Goal: Information Seeking & Learning: Learn about a topic

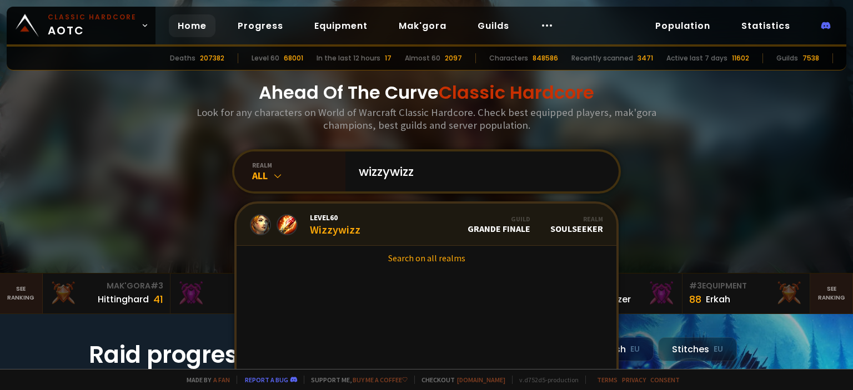
type input "wizzywizz"
click at [452, 225] on link "Level 60 Wizzywizz Guild Grande Finale Realm Soulseeker" at bounding box center [426, 225] width 380 height 42
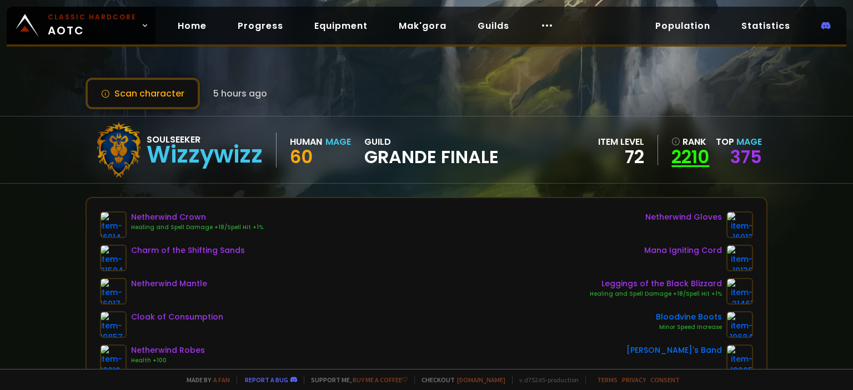
click at [705, 156] on link "2210" at bounding box center [690, 157] width 38 height 17
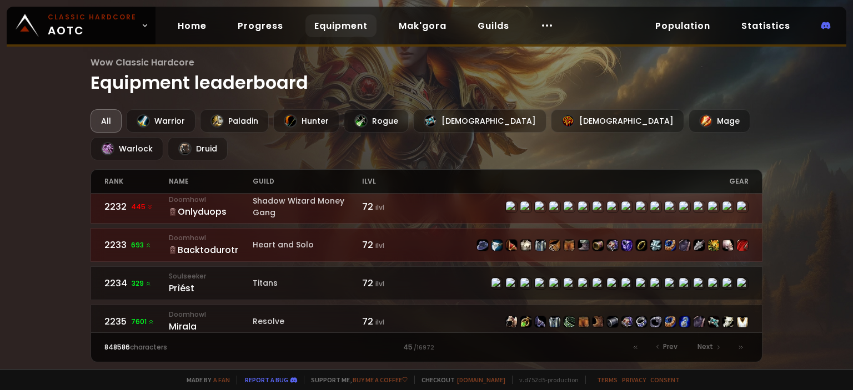
scroll to position [1201, 0]
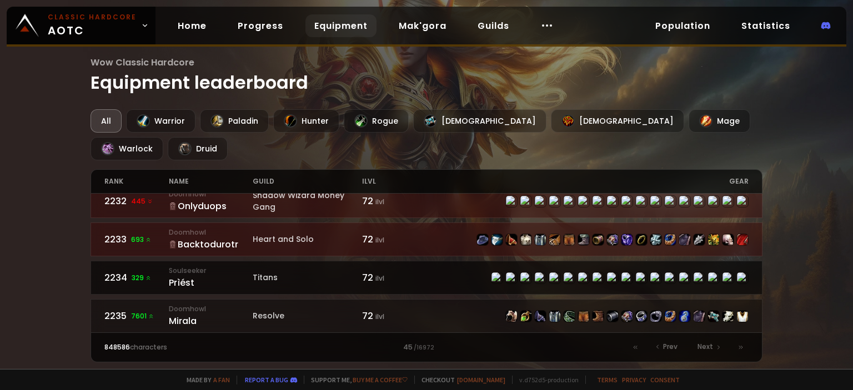
click at [184, 276] on div "Prìést" at bounding box center [211, 283] width 84 height 14
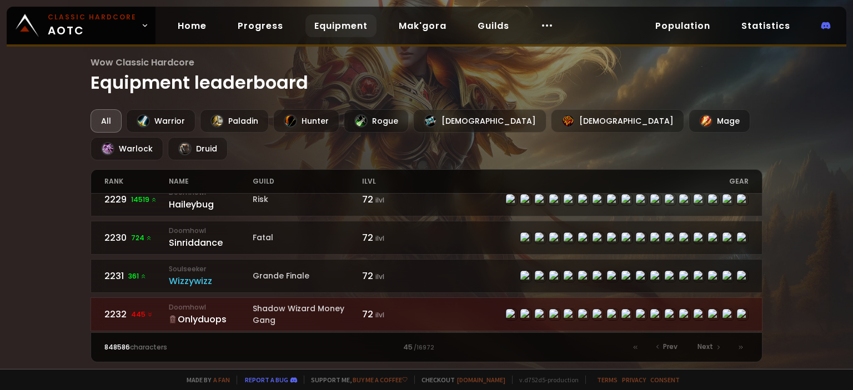
scroll to position [1119, 0]
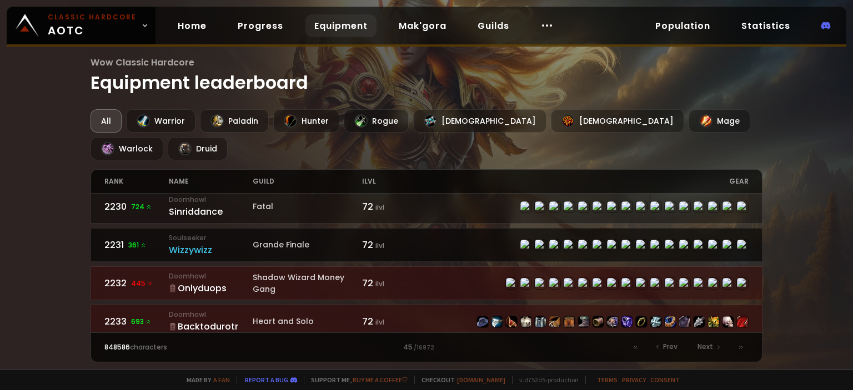
click at [289, 239] on div "Grande Finale" at bounding box center [307, 245] width 109 height 12
